Goal: Task Accomplishment & Management: Manage account settings

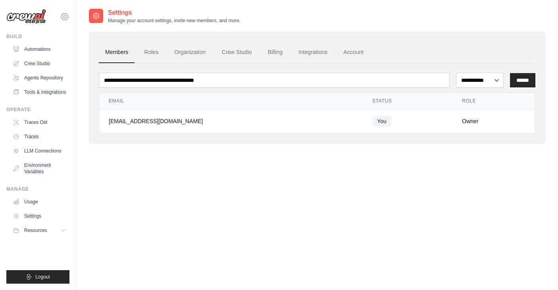
click at [61, 19] on icon at bounding box center [65, 17] width 10 height 10
click at [69, 19] on div "arul0807@gmail.com Settings Build Automations" at bounding box center [38, 145] width 76 height 290
click at [204, 185] on div "**********" at bounding box center [317, 153] width 456 height 290
click at [153, 52] on link "Roles" at bounding box center [151, 52] width 27 height 21
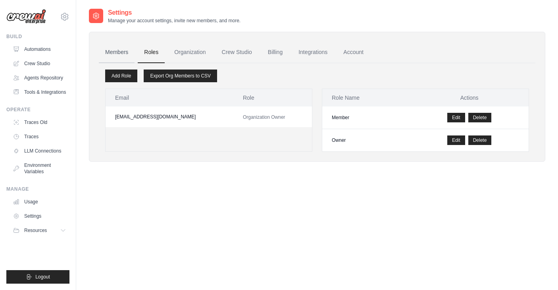
click at [122, 50] on link "Members" at bounding box center [117, 52] width 36 height 21
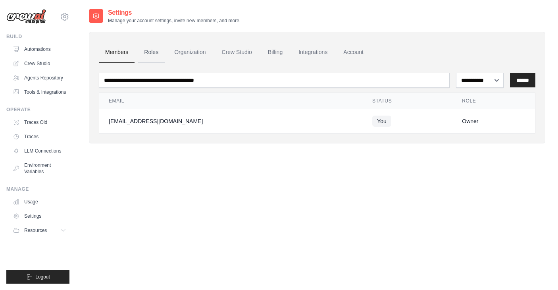
click at [154, 55] on link "Roles" at bounding box center [151, 52] width 27 height 21
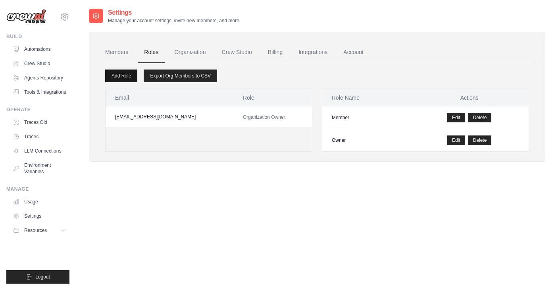
click at [121, 74] on link "Add Role" at bounding box center [121, 75] width 32 height 13
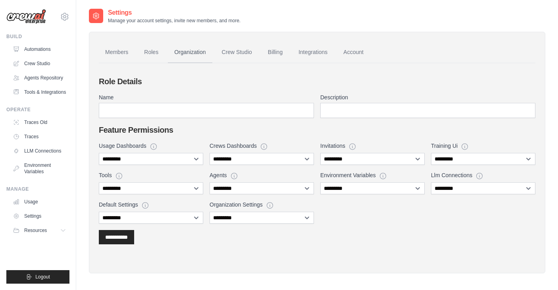
click at [198, 55] on link "Organization" at bounding box center [190, 52] width 44 height 21
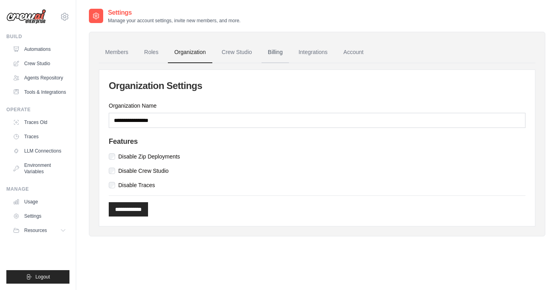
click at [275, 53] on link "Billing" at bounding box center [274, 52] width 27 height 21
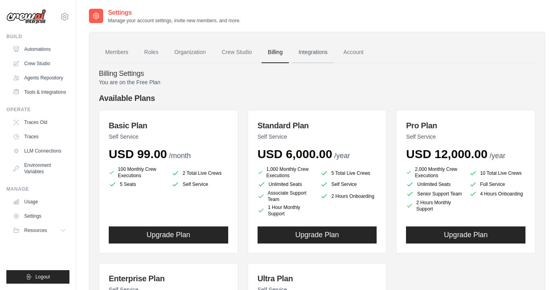
click at [314, 48] on link "Integrations" at bounding box center [313, 52] width 42 height 21
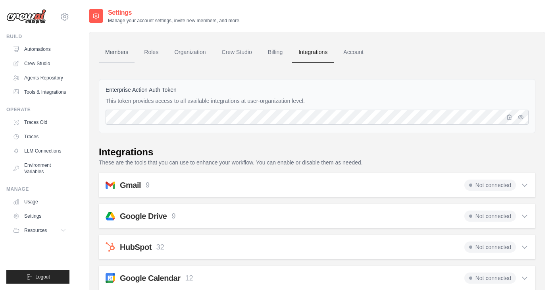
click at [121, 56] on link "Members" at bounding box center [117, 52] width 36 height 21
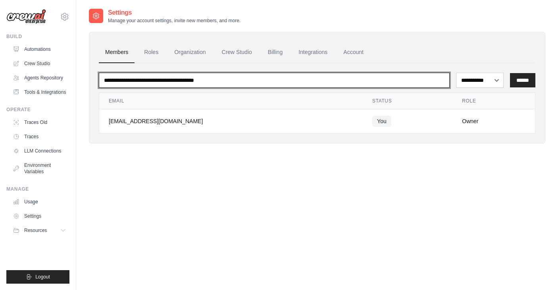
click at [154, 77] on input "email" at bounding box center [274, 80] width 351 height 15
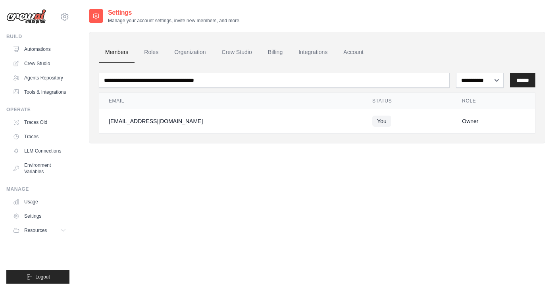
click at [393, 167] on div "**********" at bounding box center [317, 153] width 456 height 290
click at [153, 52] on link "Roles" at bounding box center [151, 52] width 27 height 21
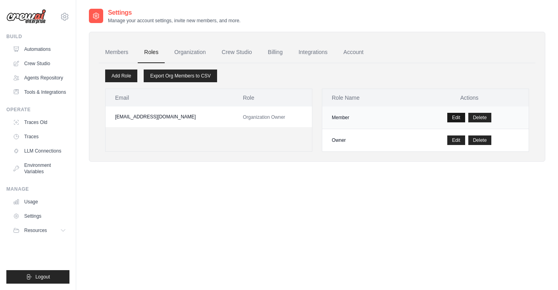
click at [456, 117] on link "Edit" at bounding box center [456, 118] width 18 height 10
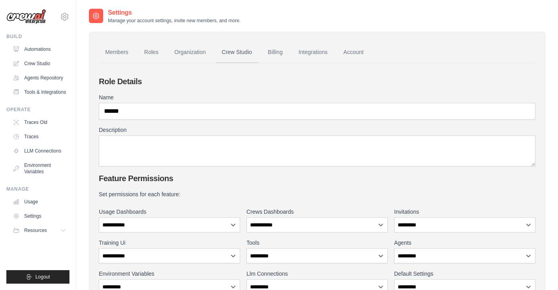
click at [232, 57] on link "Crew Studio" at bounding box center [236, 52] width 43 height 21
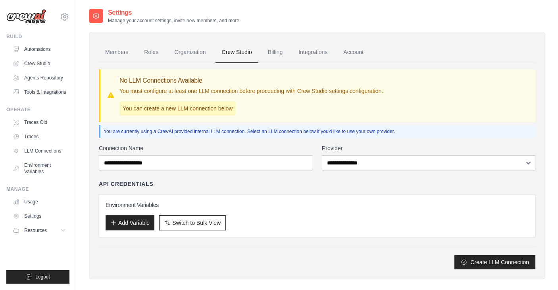
click at [186, 54] on link "Organization" at bounding box center [190, 52] width 44 height 21
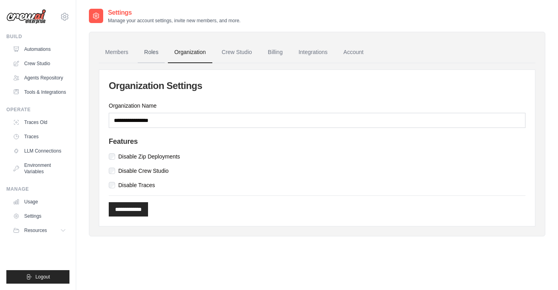
click at [154, 54] on link "Roles" at bounding box center [151, 52] width 27 height 21
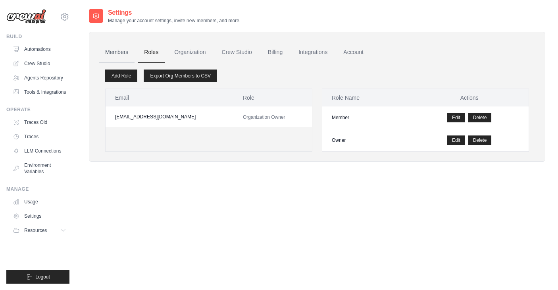
click at [117, 52] on link "Members" at bounding box center [117, 52] width 36 height 21
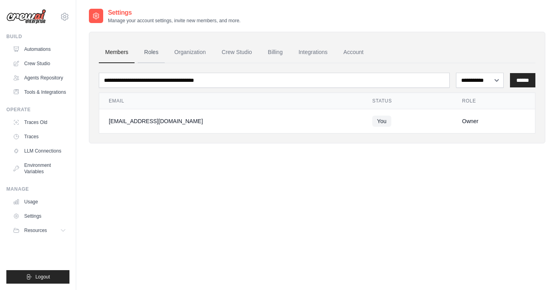
click at [154, 55] on link "Roles" at bounding box center [151, 52] width 27 height 21
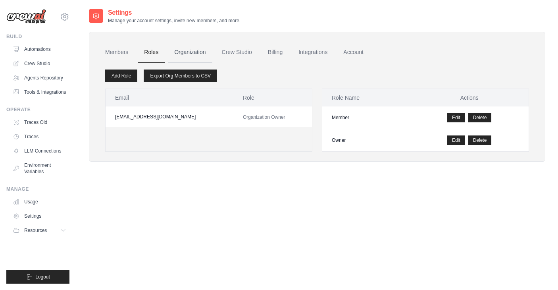
click at [195, 52] on link "Organization" at bounding box center [190, 52] width 44 height 21
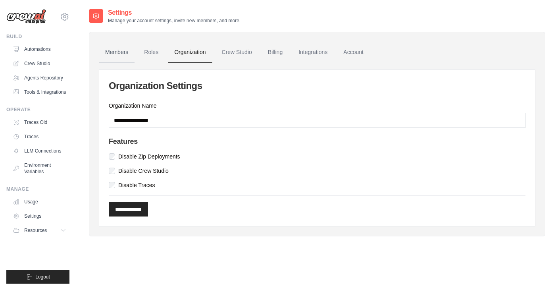
click at [107, 53] on link "Members" at bounding box center [117, 52] width 36 height 21
